Goal: Task Accomplishment & Management: Manage account settings

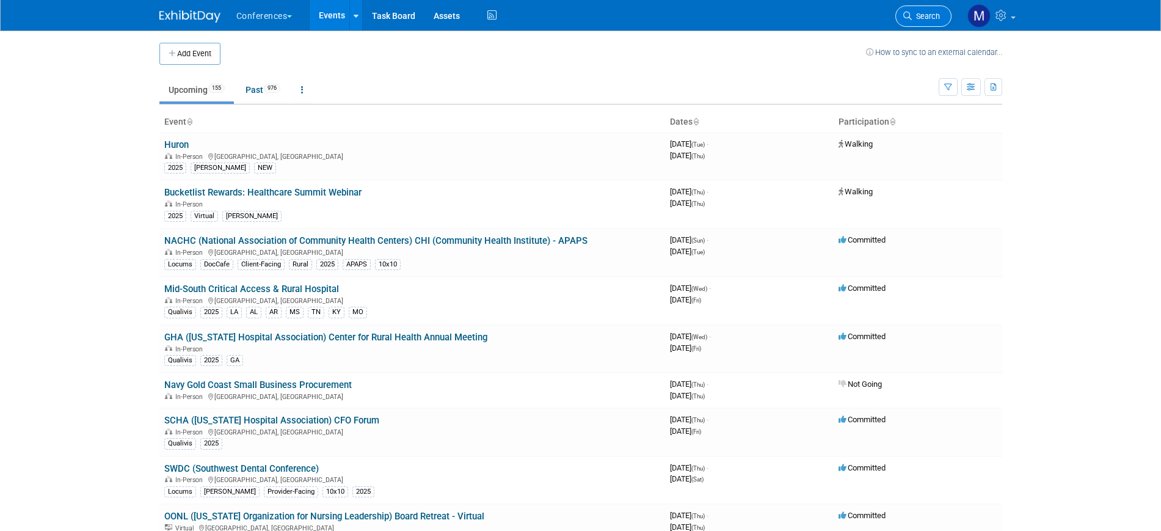
click at [935, 23] on link "Search" at bounding box center [923, 15] width 56 height 21
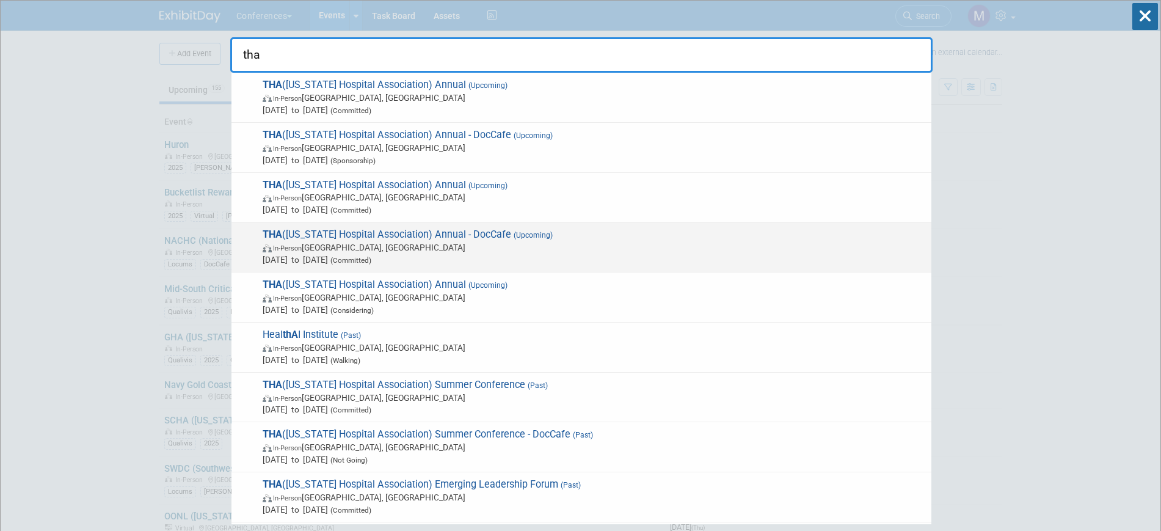
type input "tha"
click at [482, 233] on span "THA (Texas Hospital Association) Annual - DocCafe (Upcoming) In-Person San Anto…" at bounding box center [592, 246] width 666 height 37
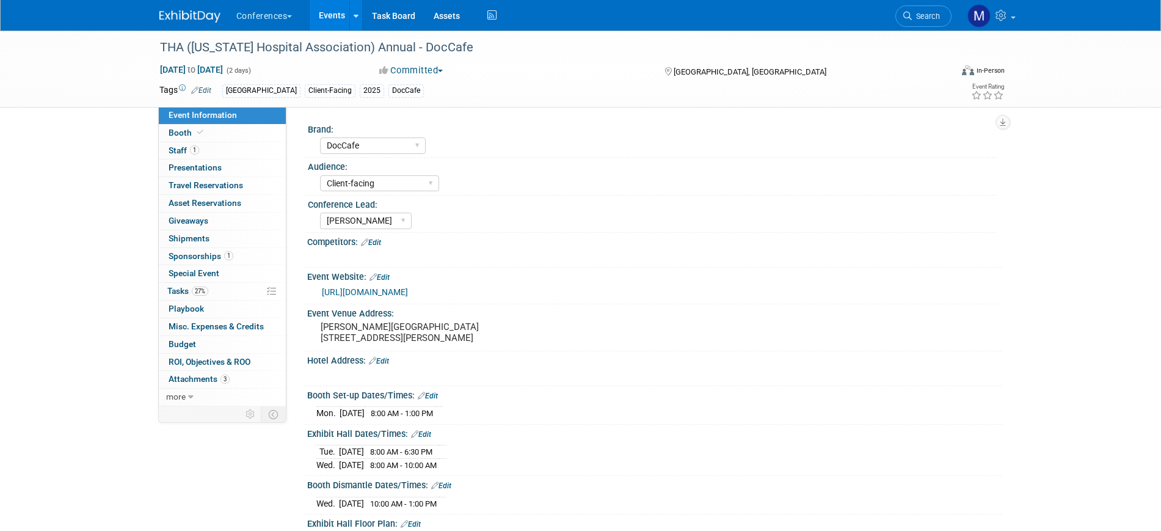
select select "DocCafe"
select select "Client-facing"
select select "Marygrace"
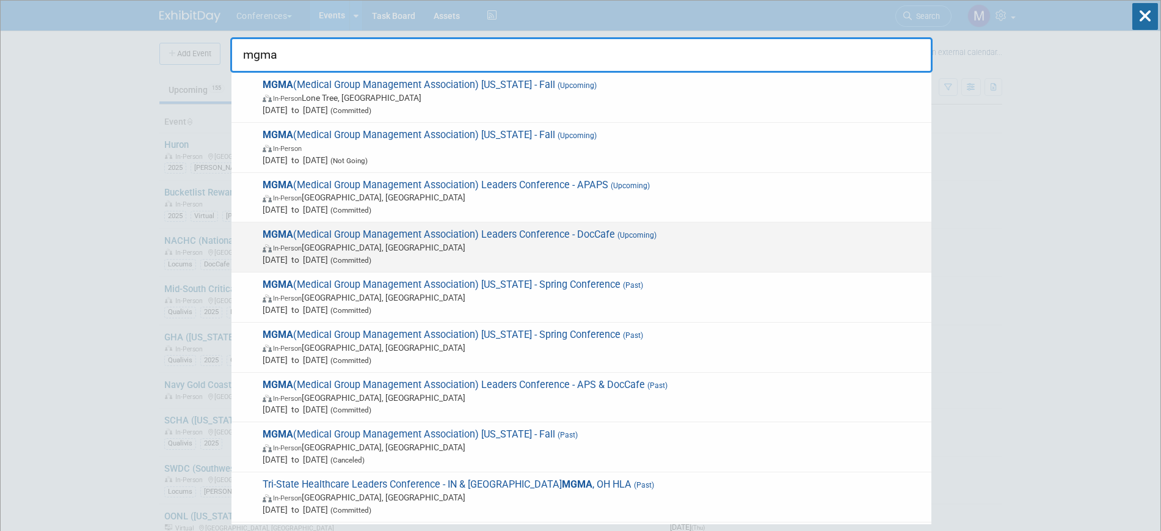
type input "mgma"
click at [612, 231] on span "MGMA (Medical Group Management Association) Leaders Conference - DocCafe (Upcom…" at bounding box center [592, 246] width 666 height 37
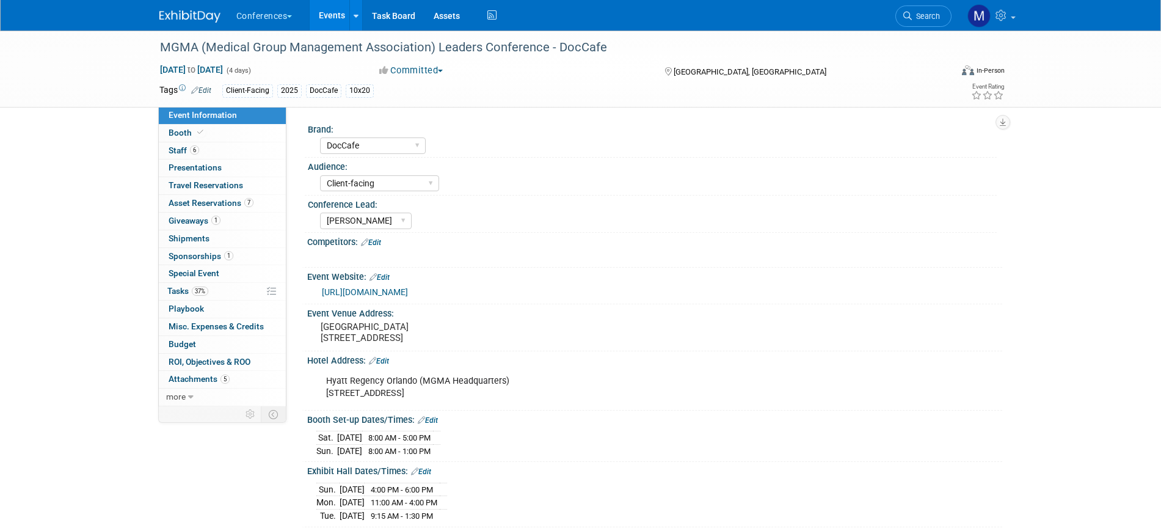
select select "DocCafe"
select select "Client-facing"
select select "[PERSON_NAME]"
click at [236, 206] on span "Asset Reservations 7" at bounding box center [211, 203] width 85 height 10
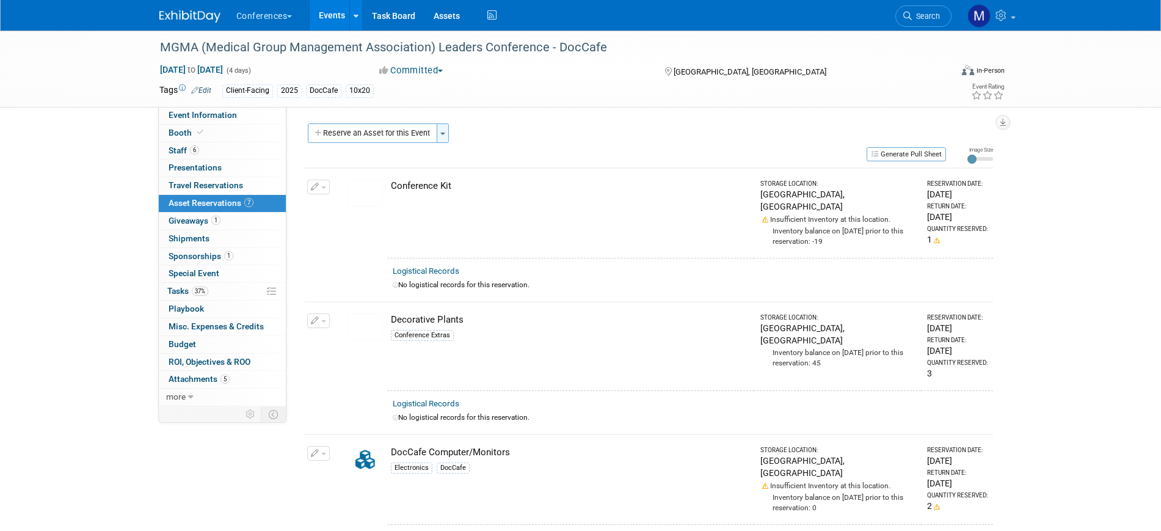
click at [447, 131] on button "Toggle Dropdown" at bounding box center [443, 133] width 12 height 20
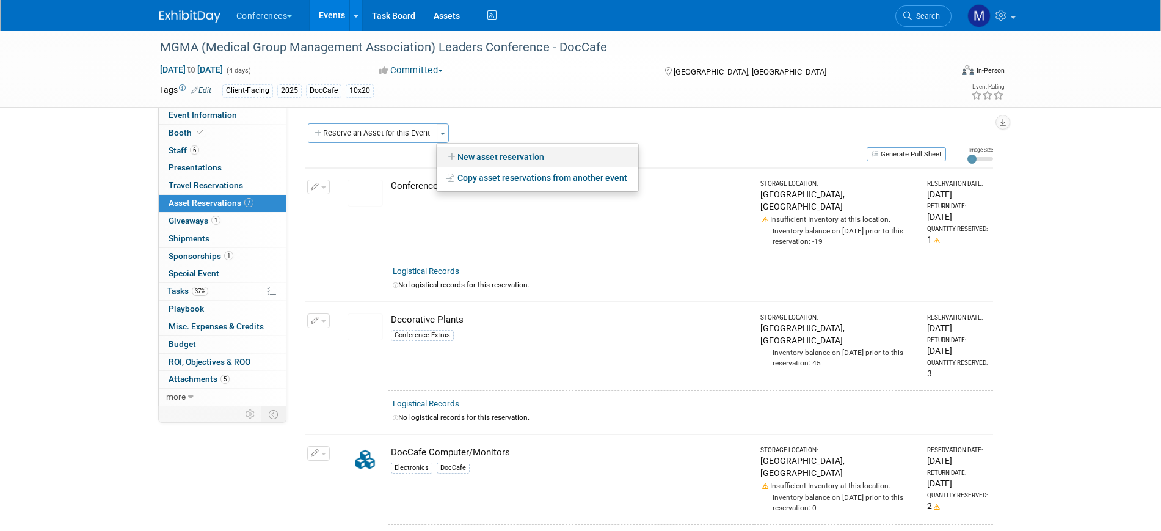
click at [476, 156] on link "New asset reservation" at bounding box center [538, 157] width 202 height 21
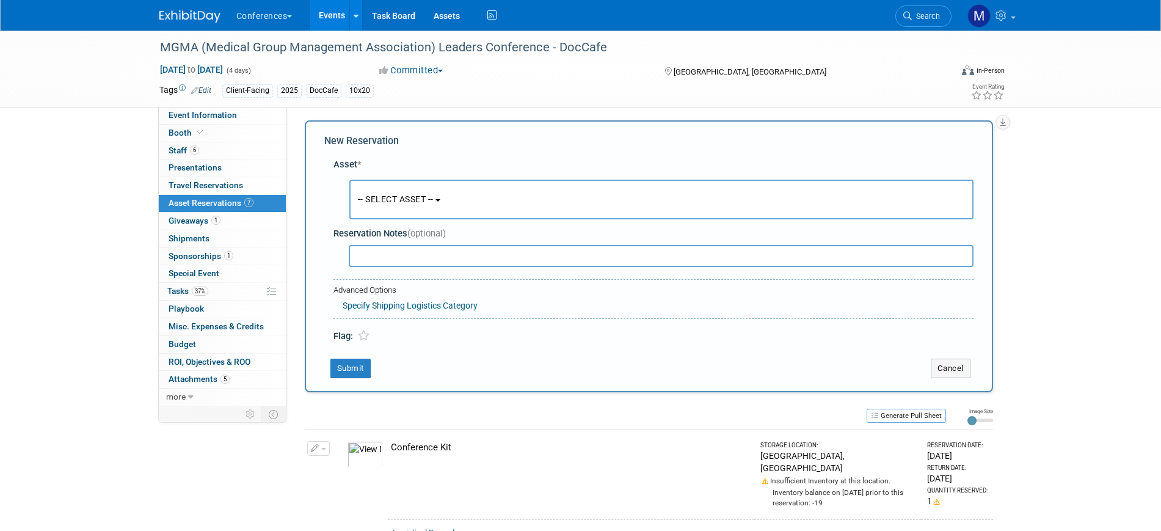
scroll to position [12, 0]
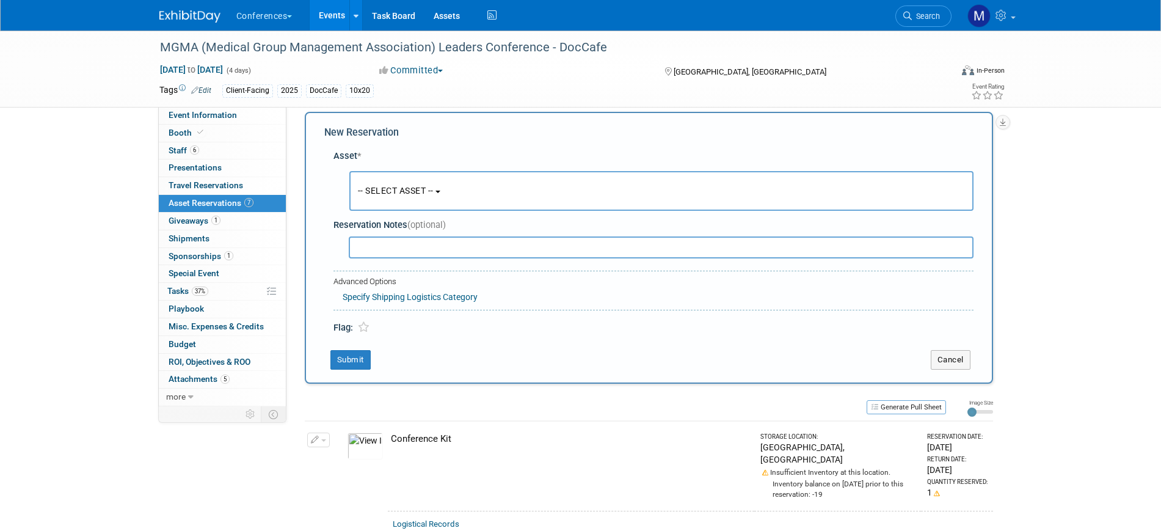
click at [372, 189] on span "-- SELECT ASSET --" at bounding box center [396, 191] width 76 height 10
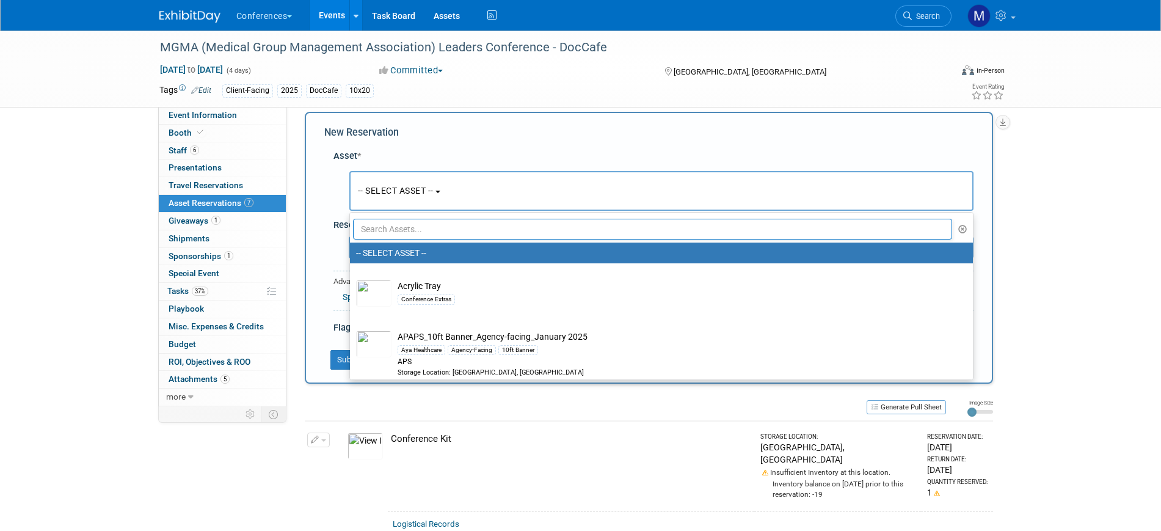
click at [383, 225] on input "text" at bounding box center [653, 229] width 600 height 21
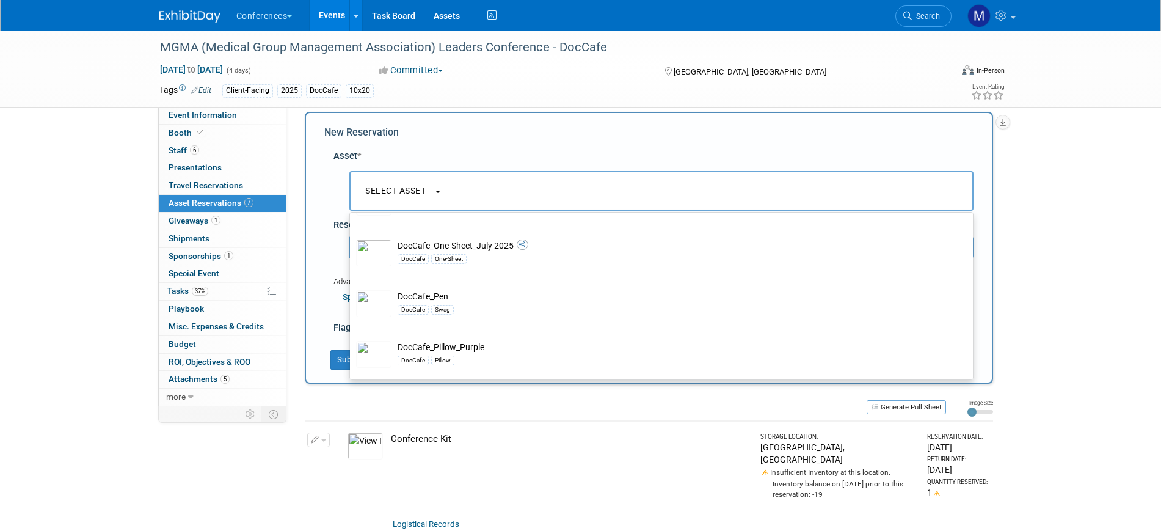
scroll to position [843, 0]
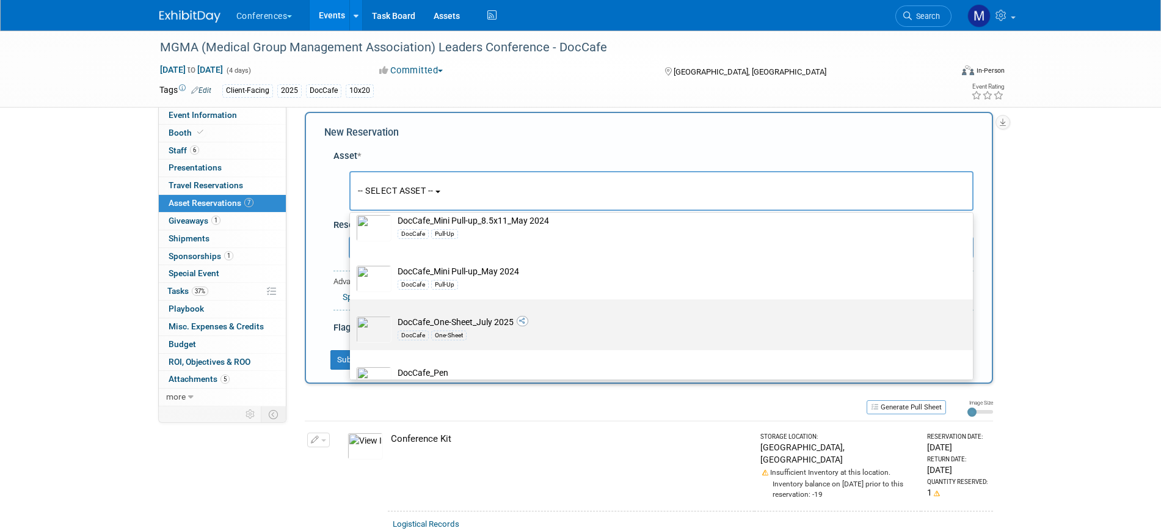
type input "doccafe"
click at [470, 330] on td "DocCafe_One-Sheet_July 2025 DocCafe One-Sheet" at bounding box center [669, 329] width 557 height 27
click at [352, 314] on input "DocCafe_One-Sheet_July 2025 DocCafe One-Sheet" at bounding box center [348, 310] width 8 height 8
select select "10711358"
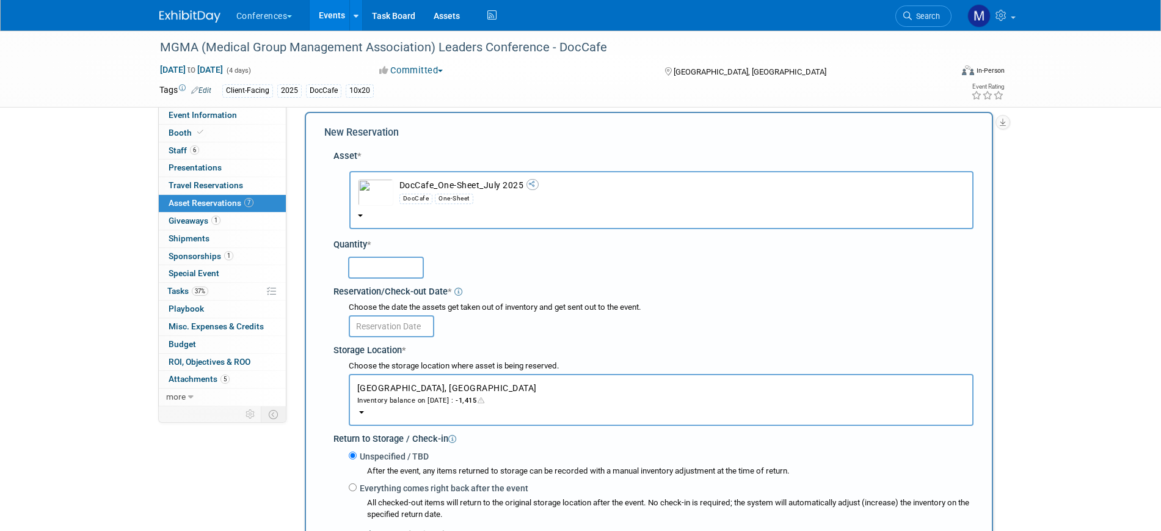
click at [387, 267] on input "text" at bounding box center [386, 267] width 76 height 22
type input "25"
click at [393, 319] on input "text" at bounding box center [391, 326] width 85 height 22
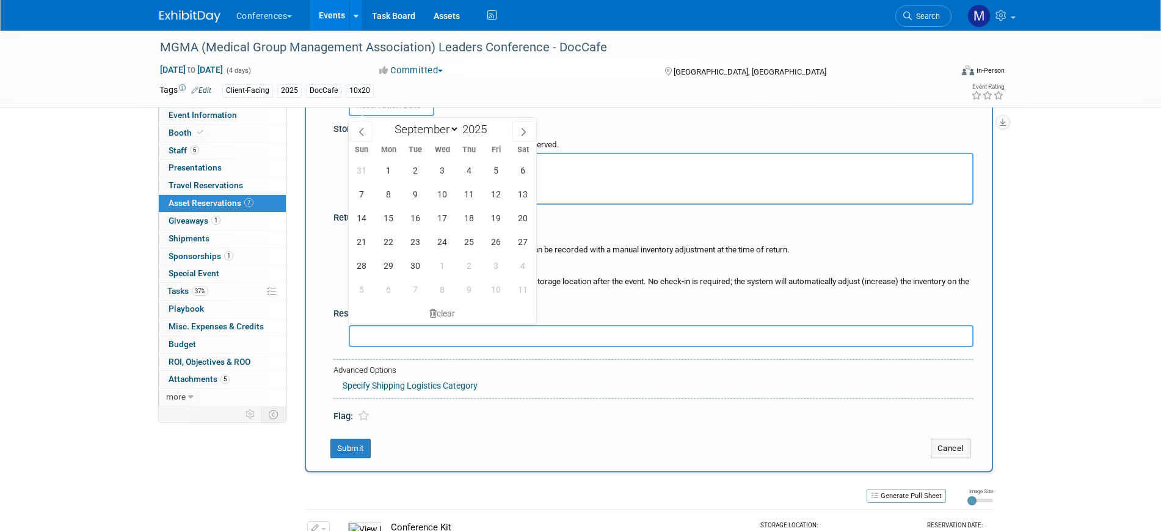
scroll to position [164, 0]
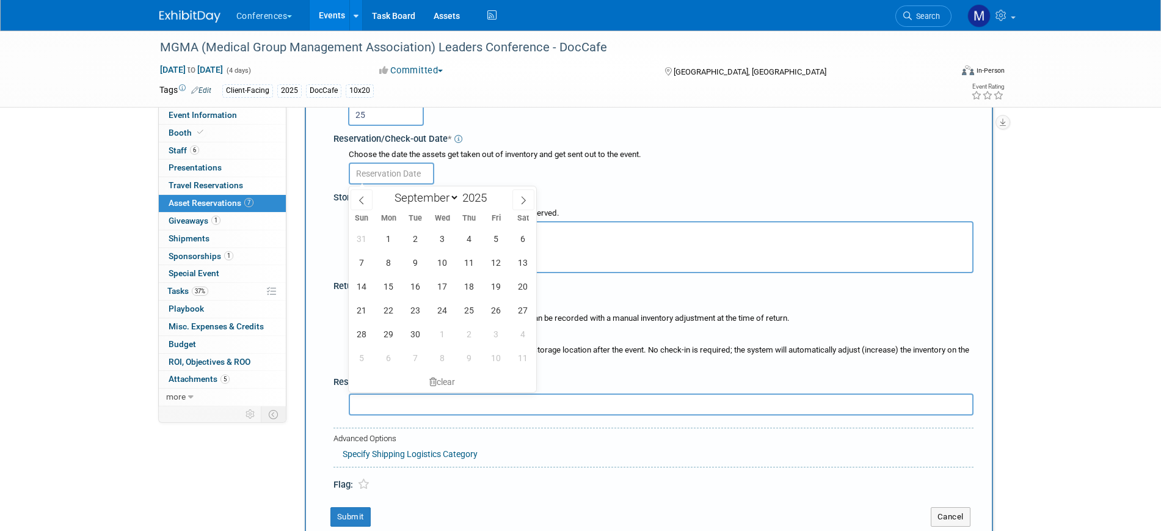
click at [506, 269] on div "31 1 2 3 4 5 6 7 8 9 10 11 12 13 14 15 16 17 18 19 20 21 22 23 24 25 26 27 28 2…" at bounding box center [443, 298] width 188 height 143
click at [499, 267] on span "12" at bounding box center [496, 262] width 24 height 24
type input "[DATE]"
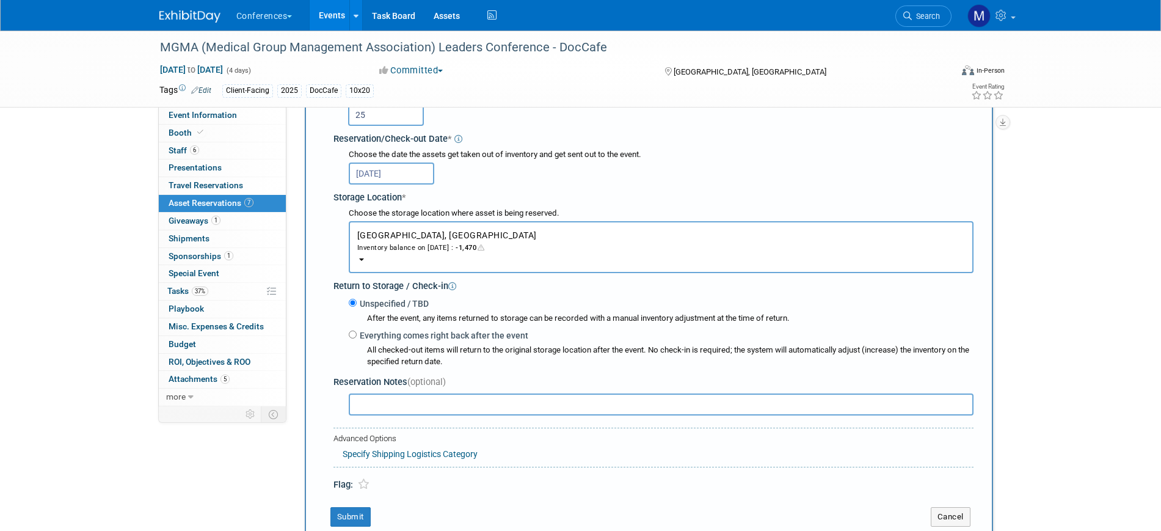
scroll to position [393, 0]
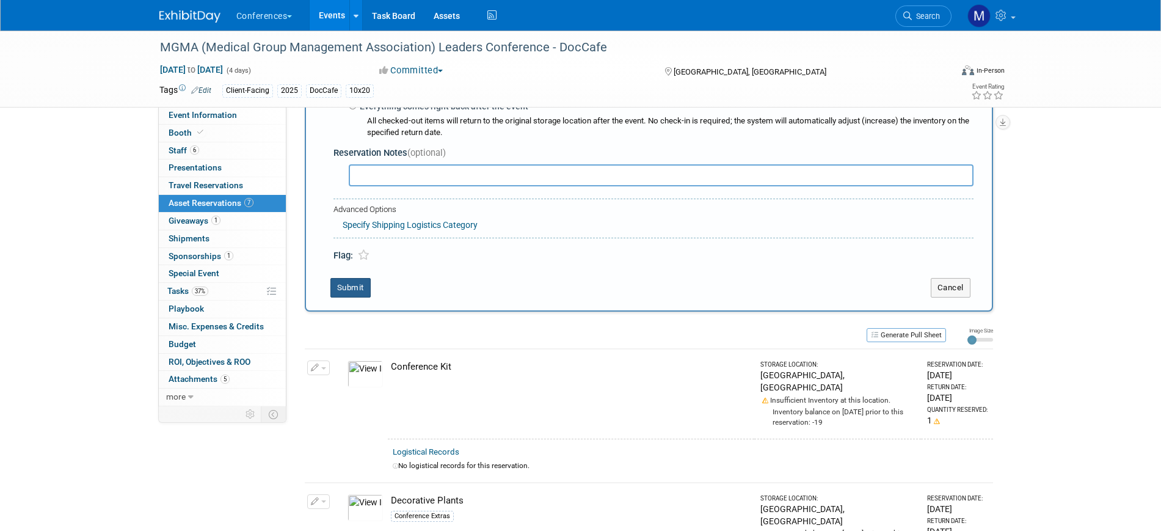
click at [361, 293] on button "Submit" at bounding box center [350, 288] width 40 height 20
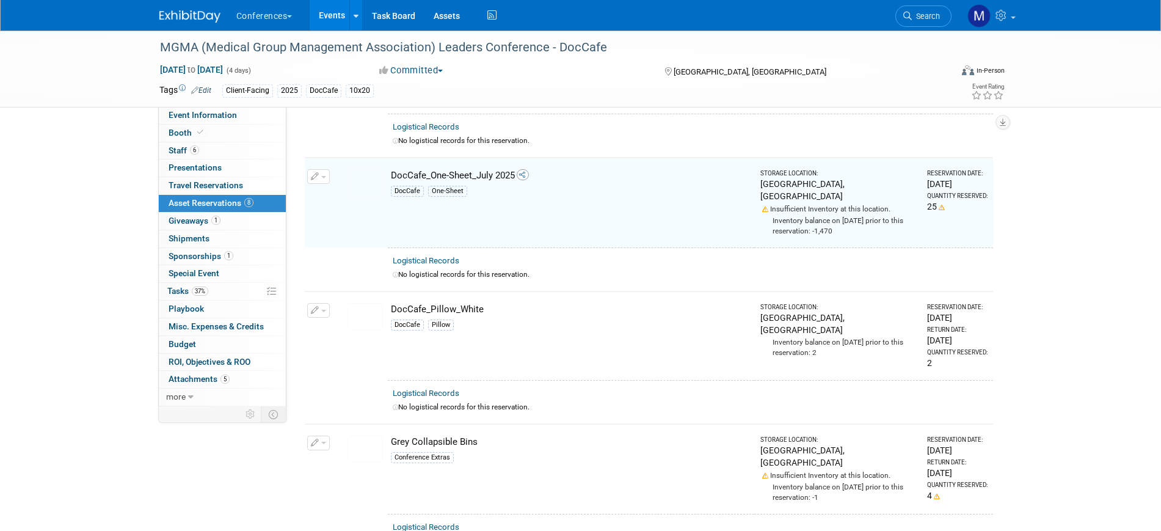
scroll to position [411, 0]
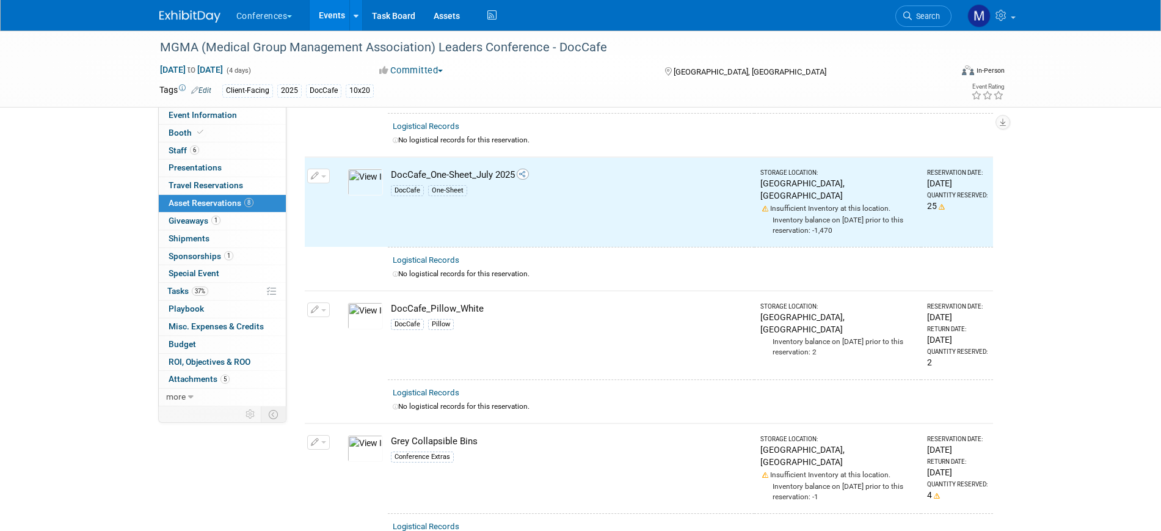
click at [197, 255] on span "Sponsorships 1" at bounding box center [201, 256] width 65 height 10
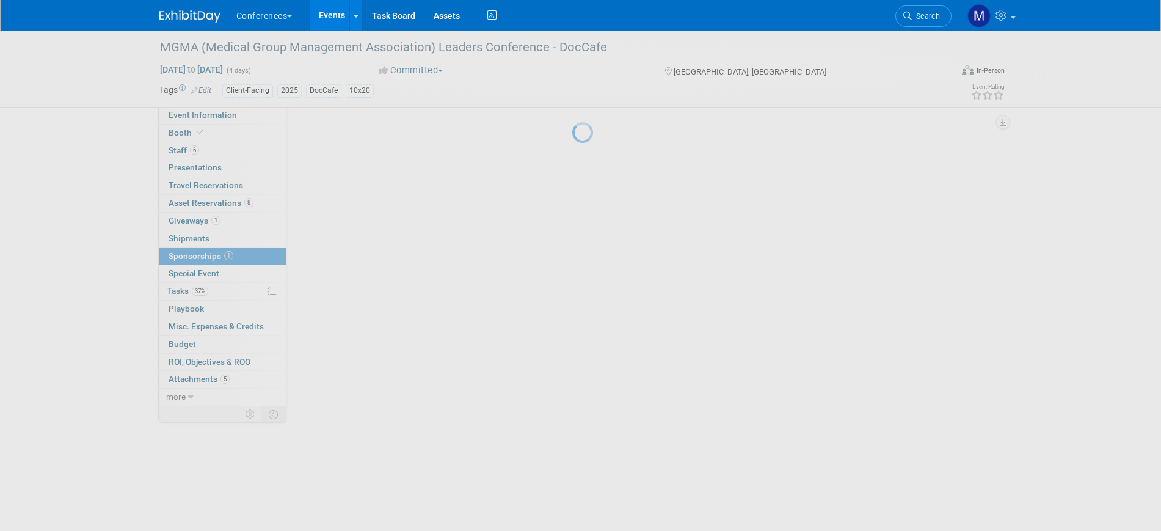
scroll to position [0, 0]
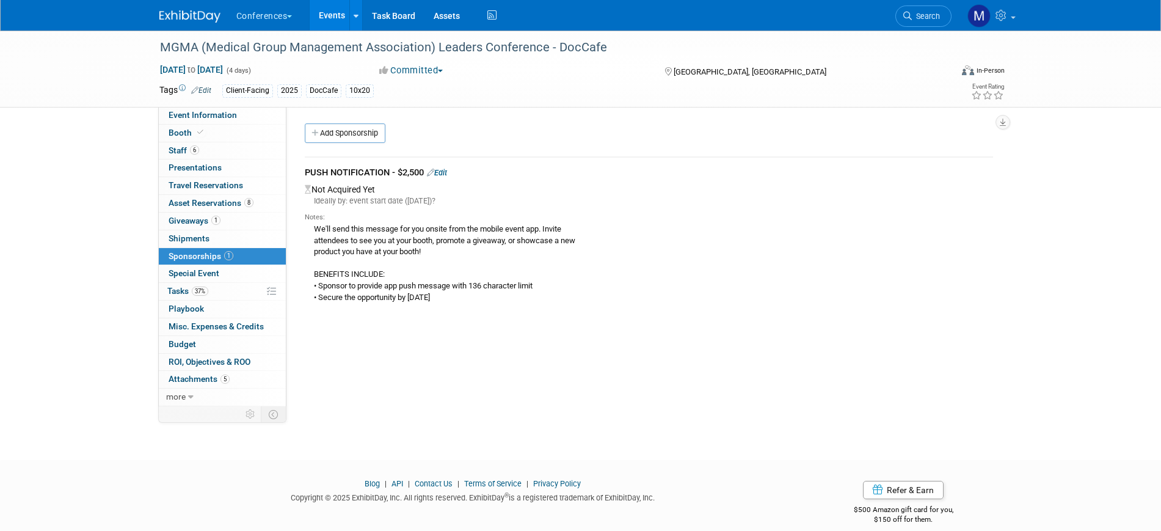
click at [440, 171] on link "Edit" at bounding box center [437, 172] width 20 height 9
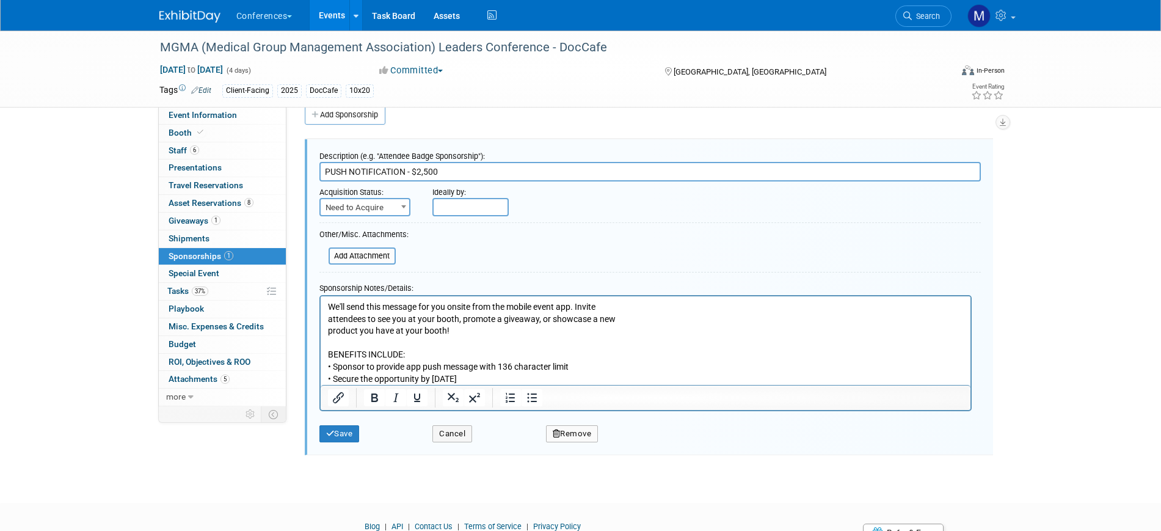
click at [357, 217] on form "Description (e.g. "Attendee Badge Sponsorship"): PUSH NOTIFICATION - $2,500 Acq…" at bounding box center [649, 296] width 661 height 303
click at [360, 206] on span "Need to Acquire" at bounding box center [365, 207] width 89 height 17
select select "2"
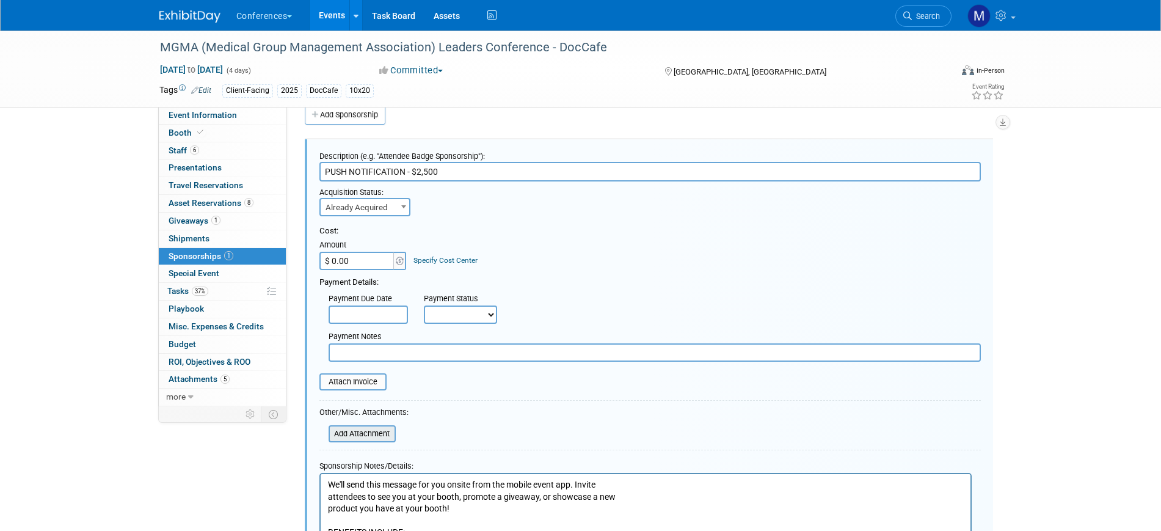
click at [360, 427] on input "file" at bounding box center [321, 433] width 145 height 15
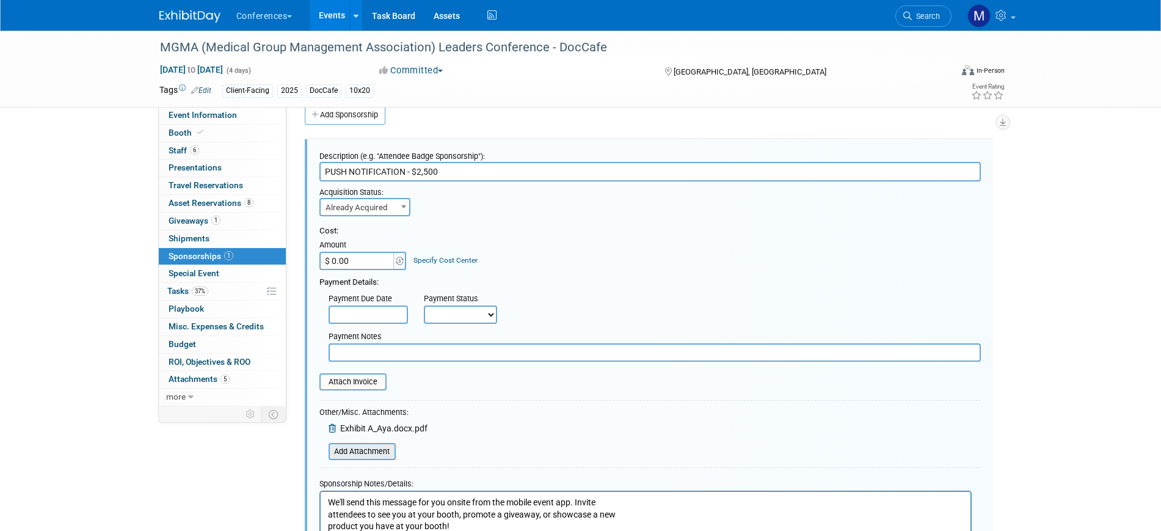
click at [362, 454] on input "file" at bounding box center [321, 451] width 145 height 15
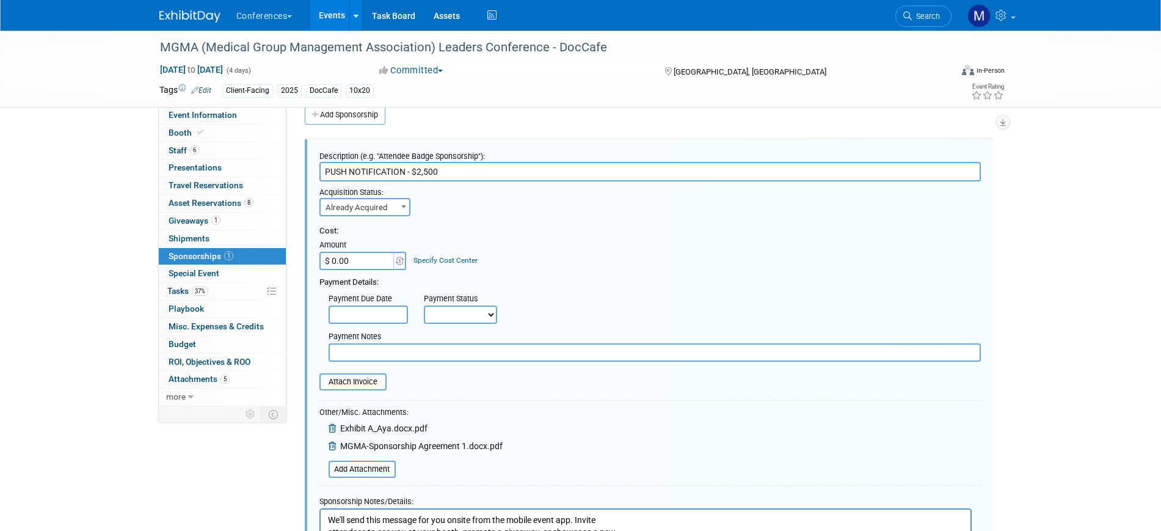
click at [371, 266] on input "$ 0.00" at bounding box center [357, 261] width 76 height 18
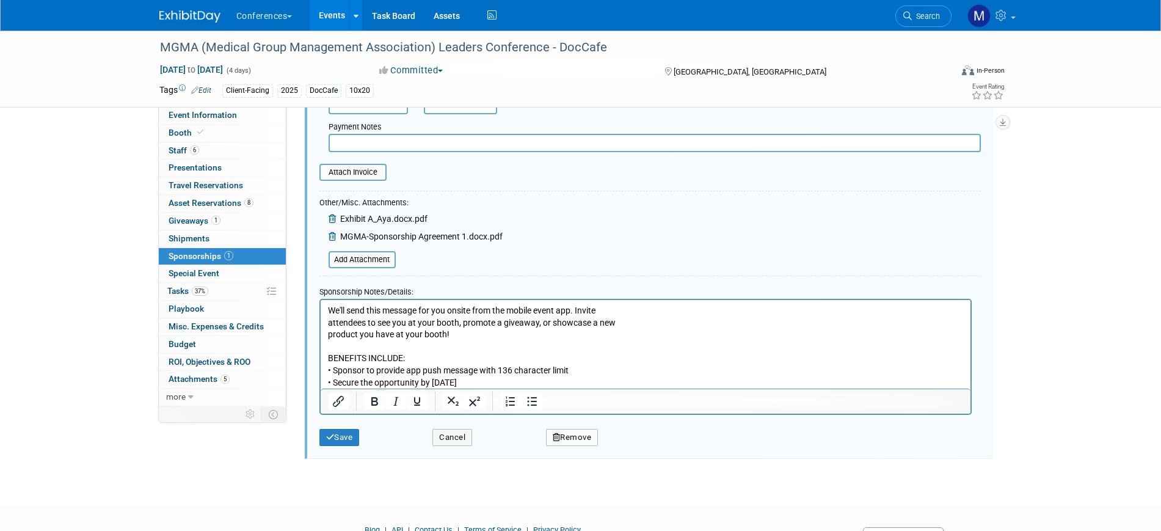
scroll to position [247, 0]
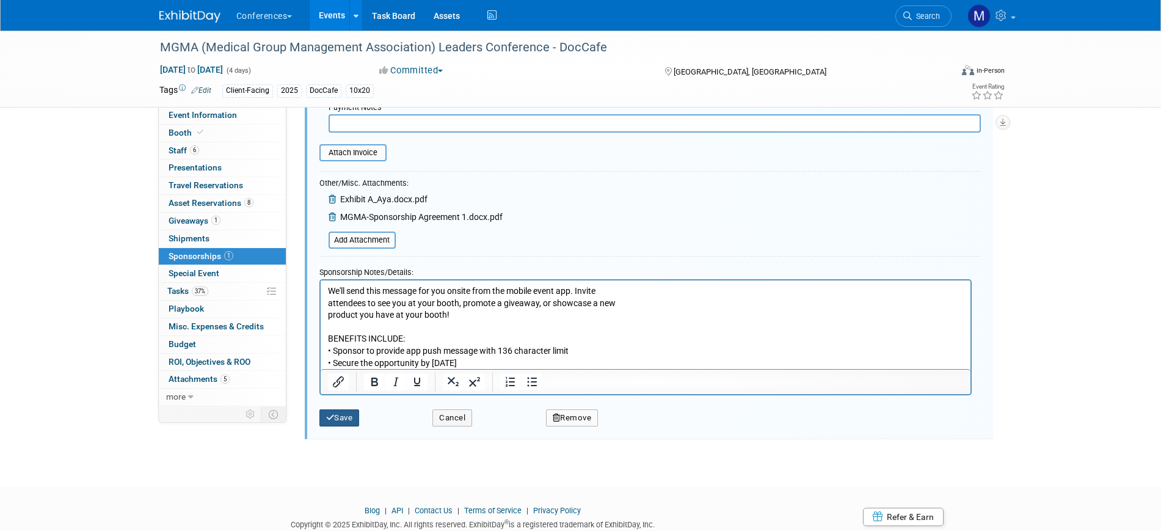
type input "$ 2,500.00"
click at [339, 419] on button "Save" at bounding box center [339, 417] width 40 height 17
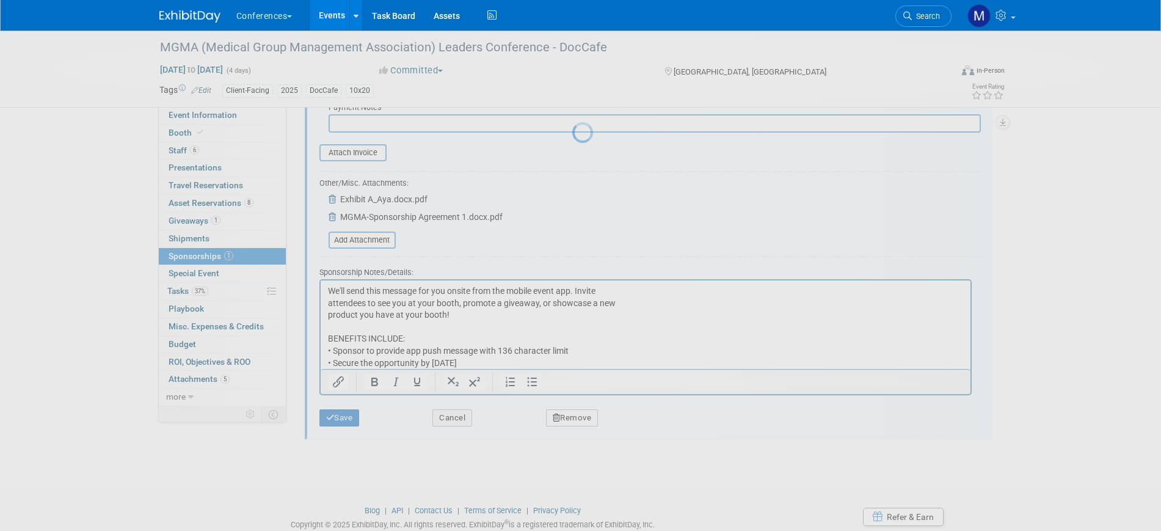
scroll to position [15, 0]
